Goal: Find specific page/section: Find specific page/section

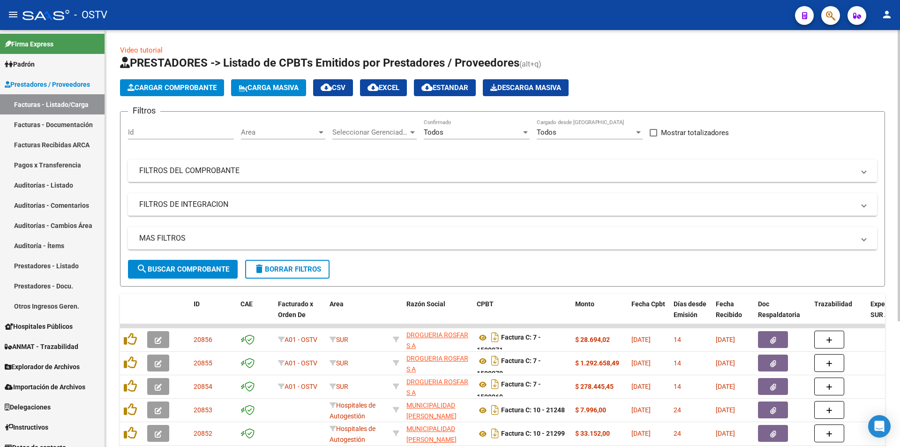
click at [188, 268] on span "search Buscar Comprobante" at bounding box center [182, 269] width 93 height 8
click at [184, 267] on span "search Buscar Comprobante" at bounding box center [182, 269] width 93 height 8
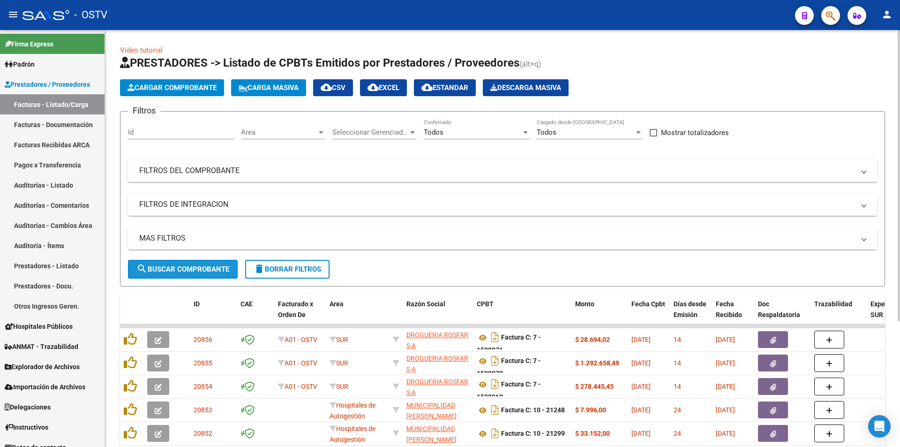
click at [184, 267] on span "search Buscar Comprobante" at bounding box center [182, 269] width 93 height 8
click at [184, 262] on button "search Buscar Comprobante" at bounding box center [183, 269] width 110 height 19
click at [189, 273] on span "search Buscar Comprobante" at bounding box center [182, 269] width 93 height 8
click at [183, 268] on span "search Buscar Comprobante" at bounding box center [182, 269] width 93 height 8
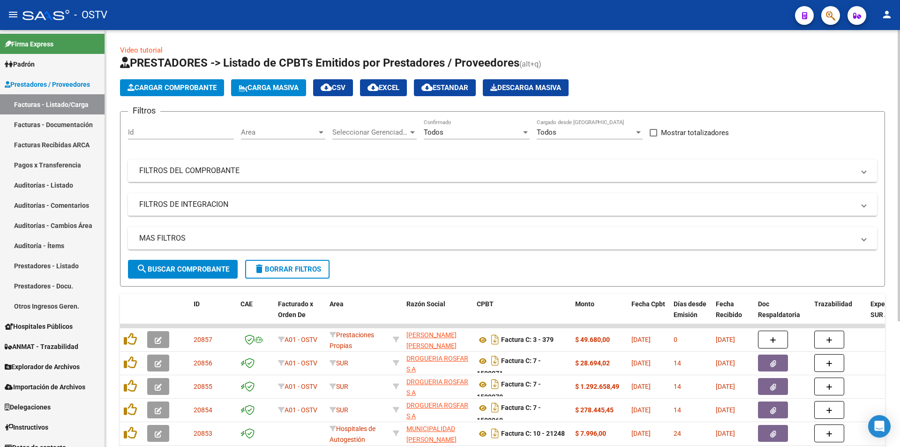
click at [183, 268] on span "search Buscar Comprobante" at bounding box center [182, 269] width 93 height 8
click at [184, 271] on span "search Buscar Comprobante" at bounding box center [182, 269] width 93 height 8
click at [185, 272] on span "search Buscar Comprobante" at bounding box center [182, 269] width 93 height 8
click at [187, 266] on span "search Buscar Comprobante" at bounding box center [182, 269] width 93 height 8
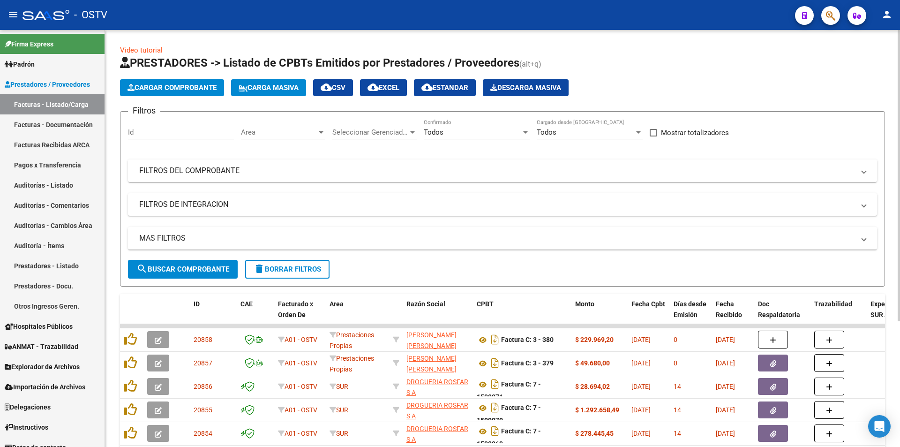
click at [181, 266] on span "search Buscar Comprobante" at bounding box center [182, 269] width 93 height 8
click at [182, 260] on button "search Buscar Comprobante" at bounding box center [183, 269] width 110 height 19
click at [196, 269] on span "search Buscar Comprobante" at bounding box center [182, 269] width 93 height 8
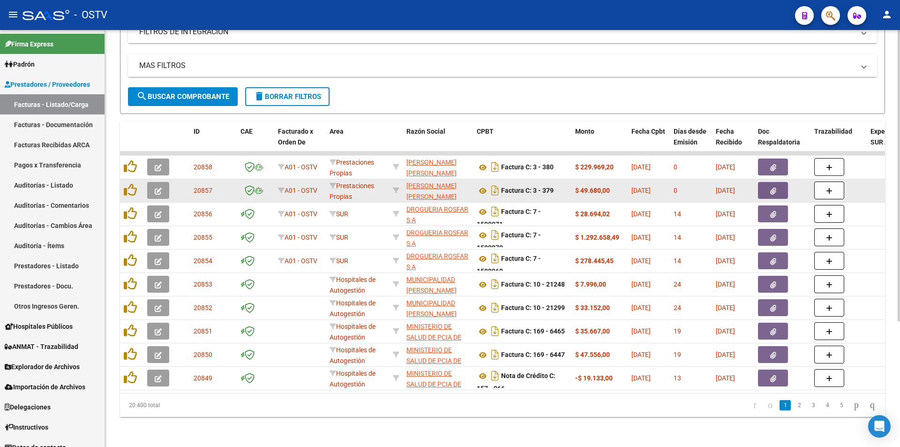
scroll to position [180, 0]
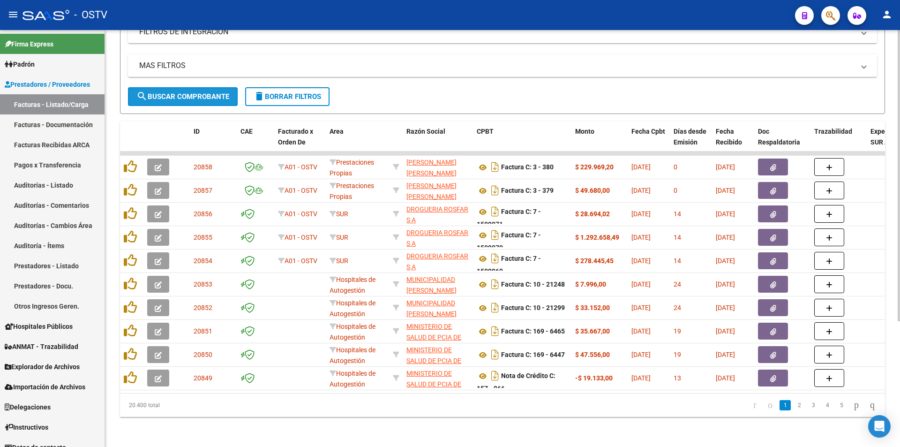
click at [188, 87] on button "search Buscar Comprobante" at bounding box center [183, 96] width 110 height 19
click at [191, 92] on span "search Buscar Comprobante" at bounding box center [182, 96] width 93 height 8
click at [187, 92] on span "search Buscar Comprobante" at bounding box center [182, 96] width 93 height 8
click at [186, 92] on span "search Buscar Comprobante" at bounding box center [182, 96] width 93 height 8
click at [188, 92] on span "search Buscar Comprobante" at bounding box center [182, 96] width 93 height 8
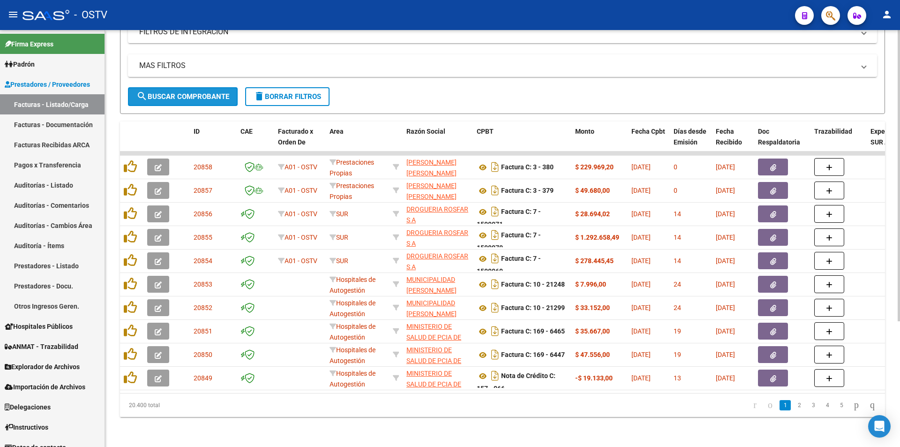
click at [180, 92] on span "search Buscar Comprobante" at bounding box center [182, 96] width 93 height 8
click at [186, 95] on button "search Buscar Comprobante" at bounding box center [183, 96] width 110 height 19
click at [181, 92] on span "search Buscar Comprobante" at bounding box center [182, 96] width 93 height 8
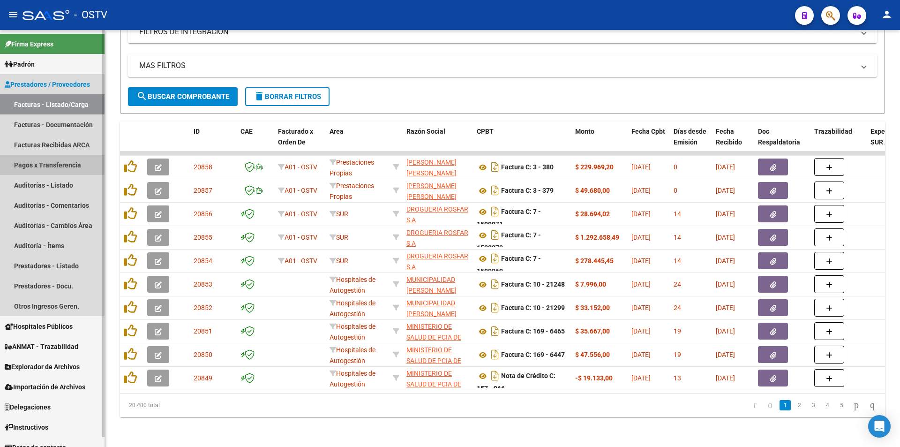
click at [52, 161] on link "Pagos x Transferencia" at bounding box center [52, 165] width 105 height 20
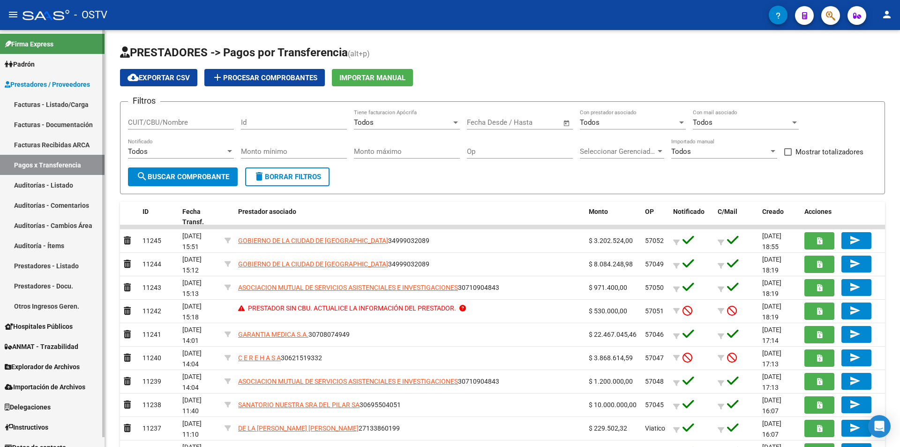
click at [52, 98] on link "Facturas - Listado/Carga" at bounding box center [52, 104] width 105 height 20
